Goal: Task Accomplishment & Management: Use online tool/utility

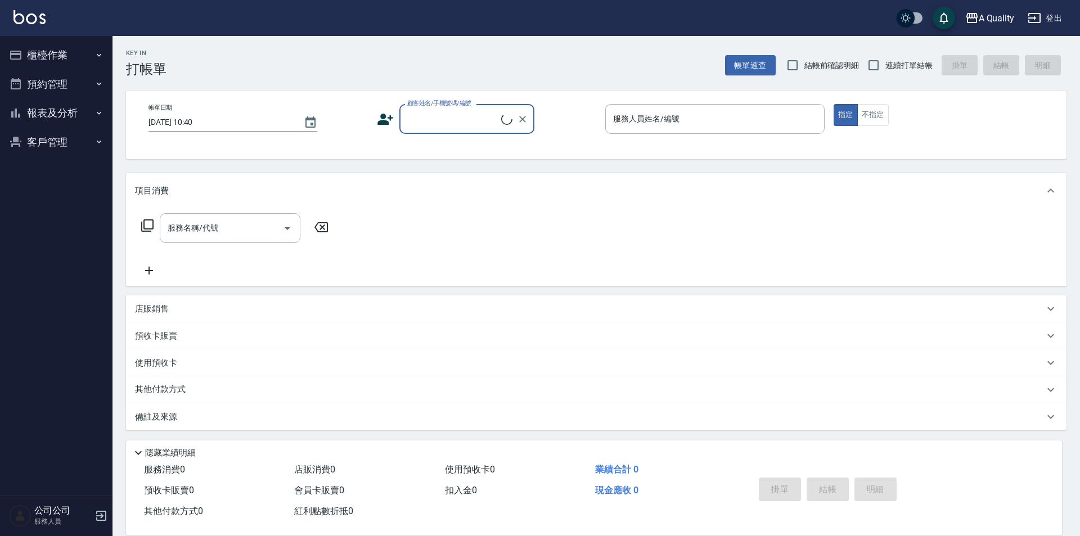
click at [56, 61] on button "櫃檯作業" at bounding box center [55, 54] width 103 height 29
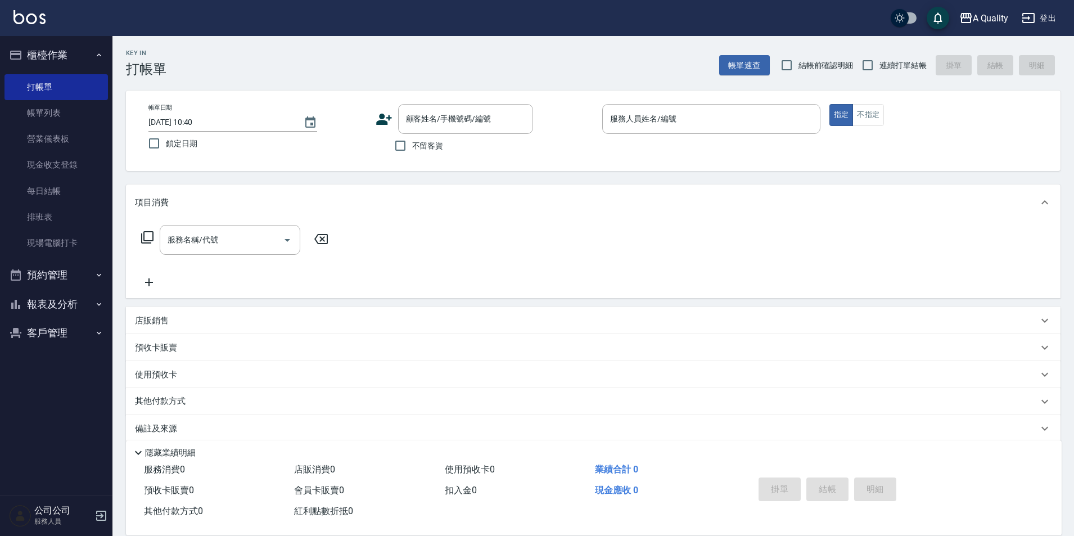
click at [49, 283] on button "預約管理" at bounding box center [55, 274] width 103 height 29
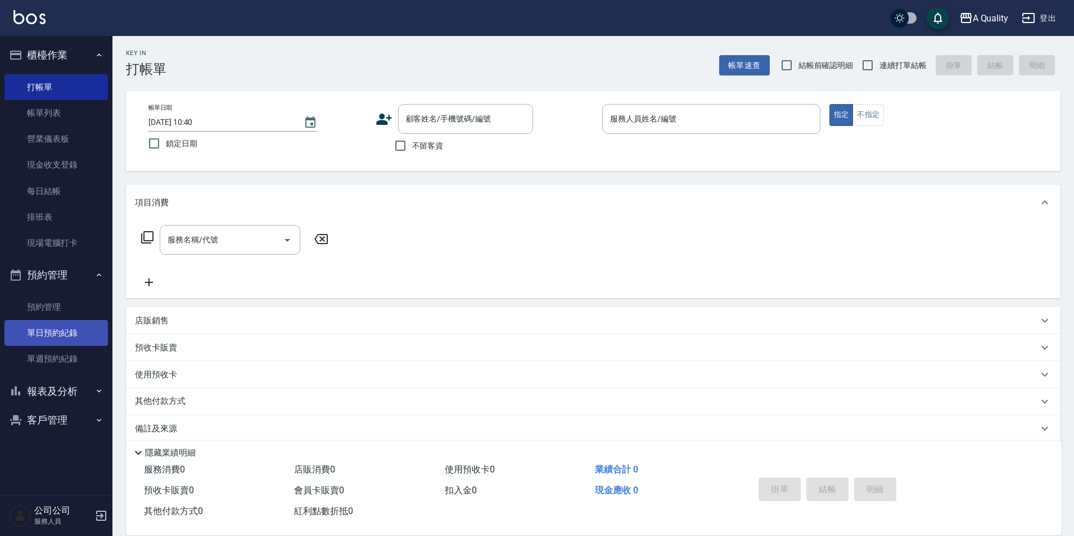
click at [55, 336] on link "單日預約紀錄" at bounding box center [55, 333] width 103 height 26
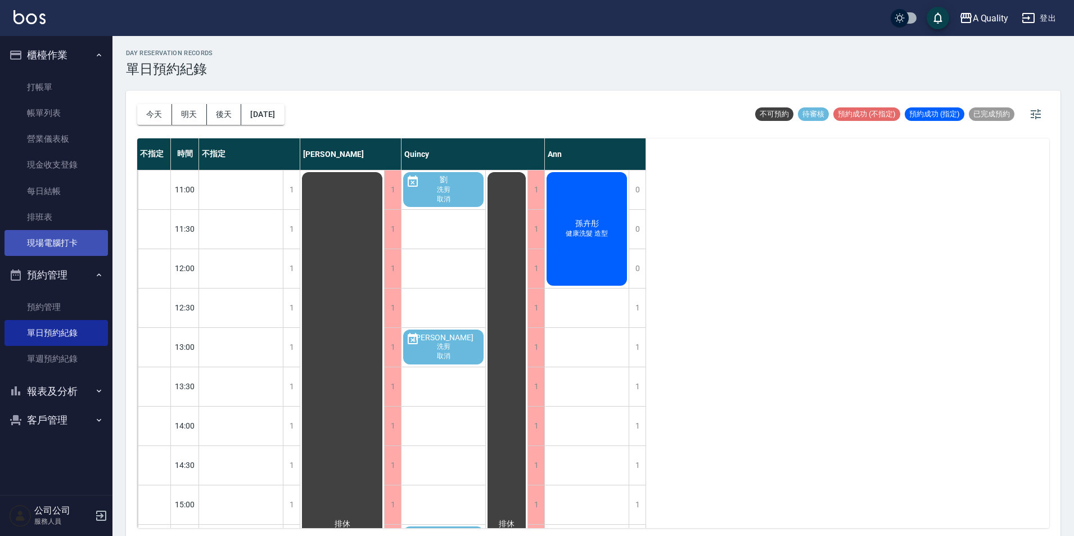
click at [68, 241] on link "現場電腦打卡" at bounding box center [55, 243] width 103 height 26
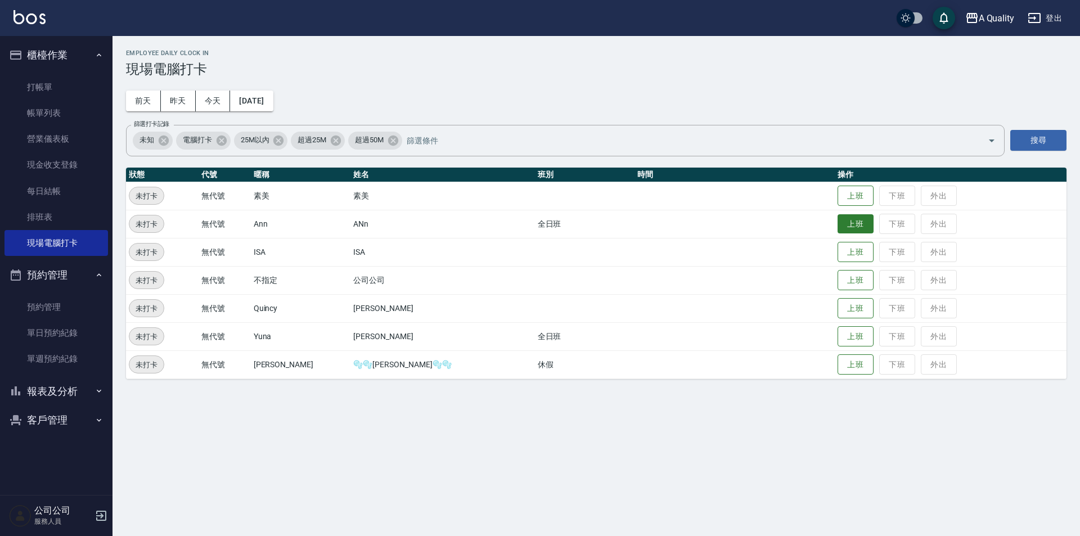
click at [837, 222] on button "上班" at bounding box center [855, 224] width 36 height 20
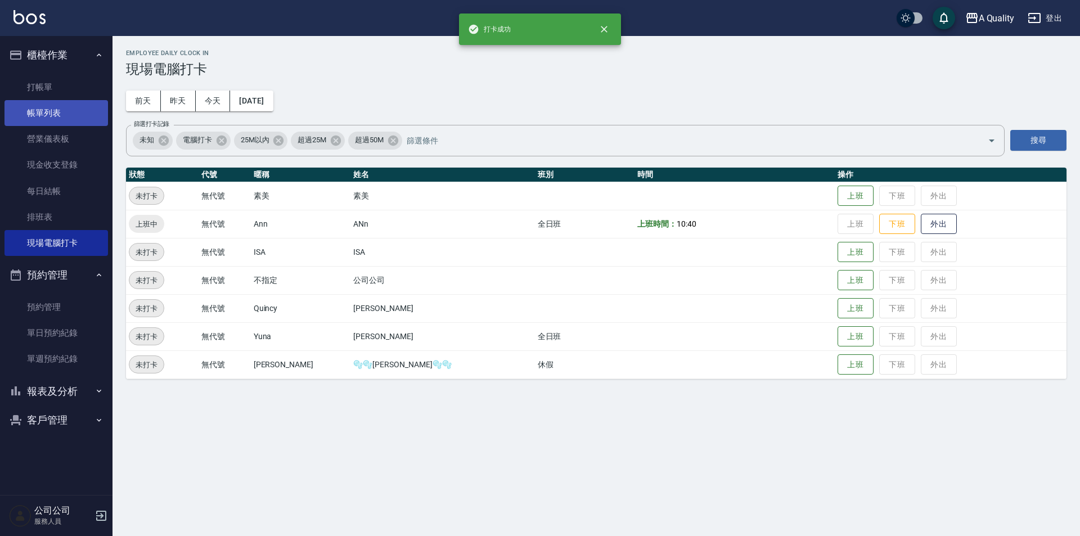
click at [49, 121] on link "帳單列表" at bounding box center [55, 113] width 103 height 26
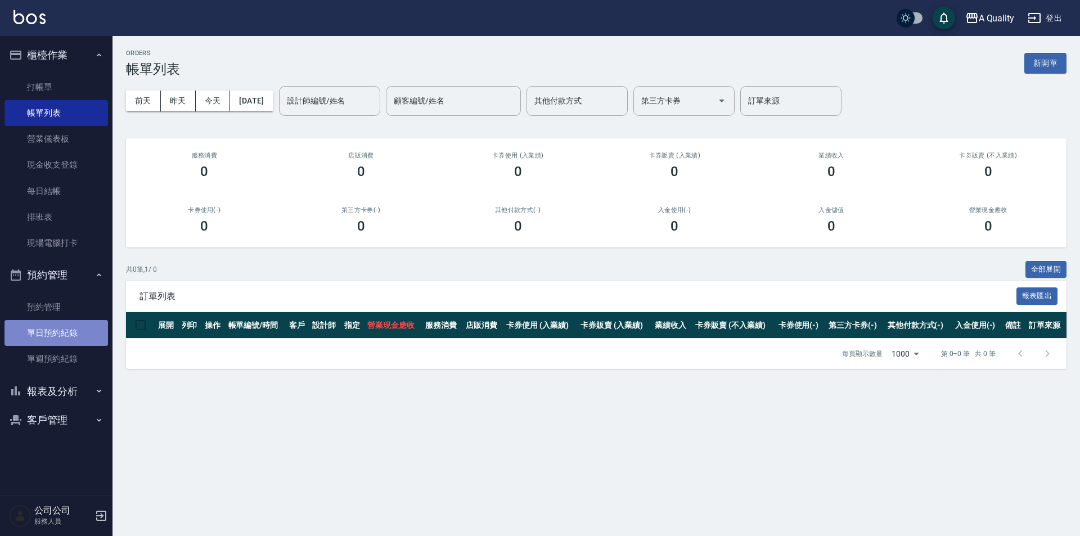
click at [60, 327] on link "單日預約紀錄" at bounding box center [55, 333] width 103 height 26
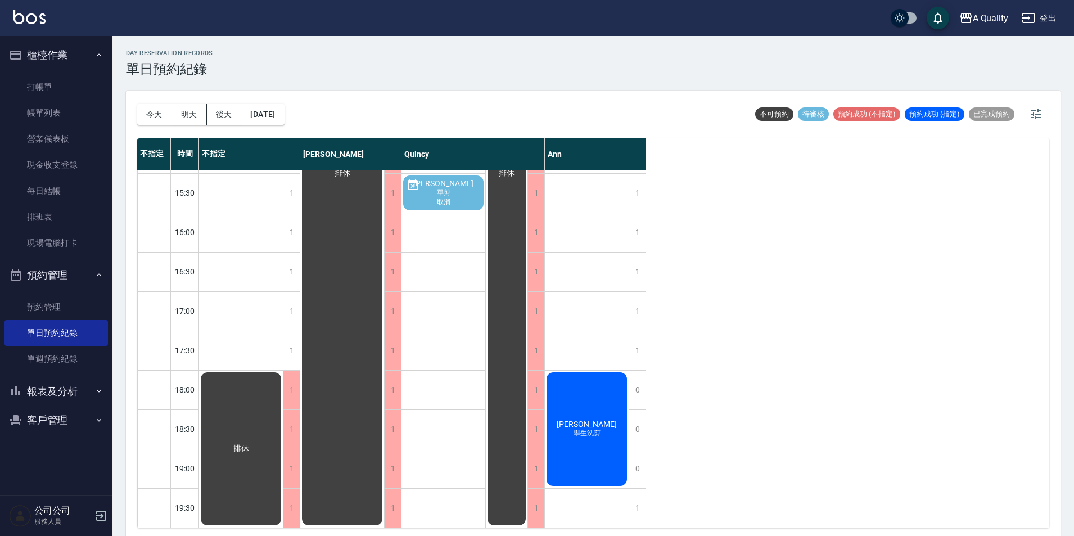
scroll to position [359, 0]
